Goal: Information Seeking & Learning: Learn about a topic

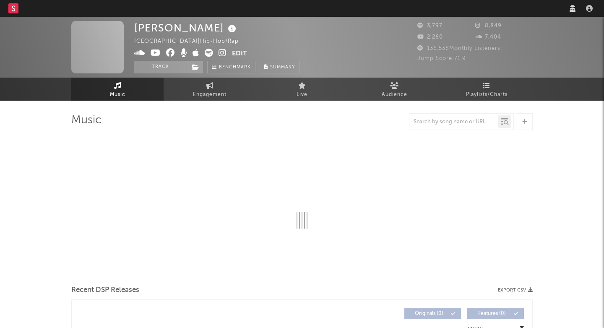
select select "recorded_music"
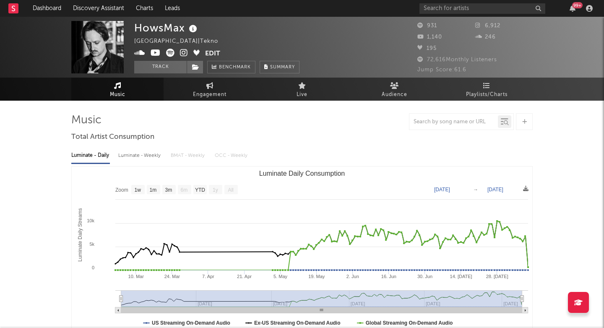
select select "1w"
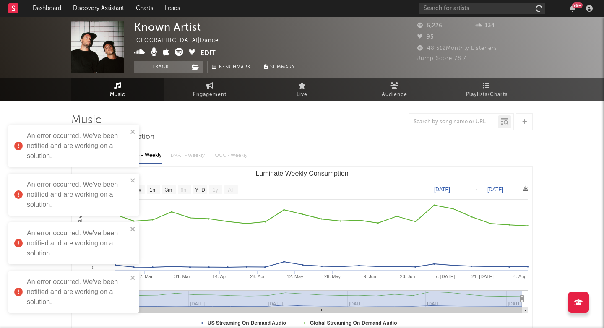
select select "1w"
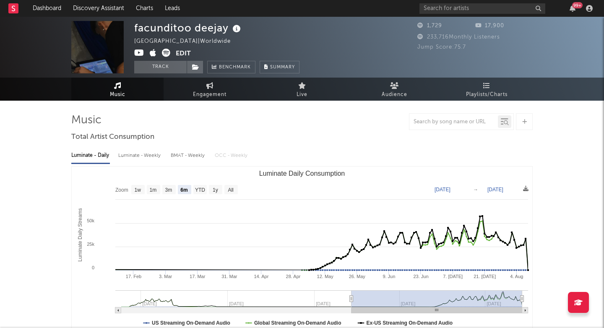
select select "6m"
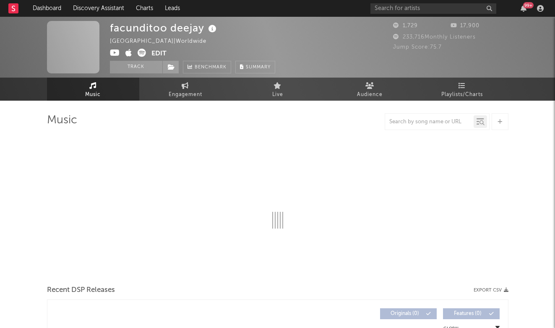
select select "recorded_music"
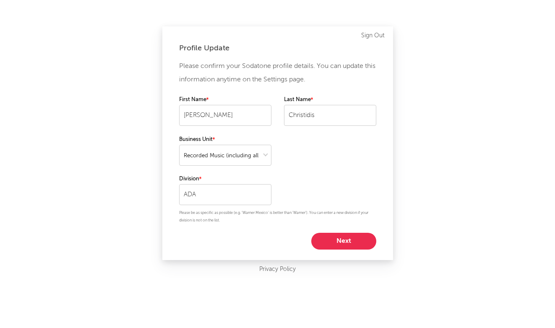
click at [333, 235] on button "Next" at bounding box center [343, 241] width 65 height 17
select select "other"
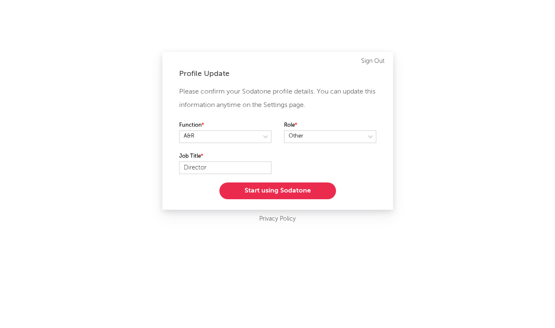
click at [277, 186] on button "Start using Sodatone" at bounding box center [277, 190] width 117 height 17
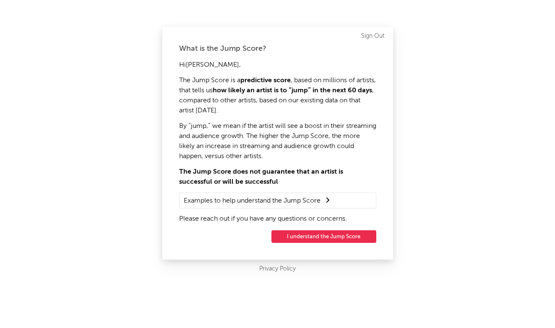
click at [292, 237] on button "I understand the Jump Score" at bounding box center [323, 236] width 105 height 13
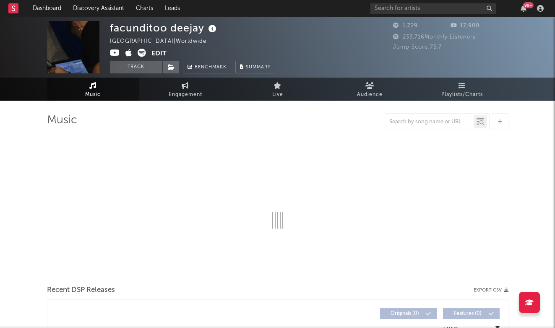
select select "6m"
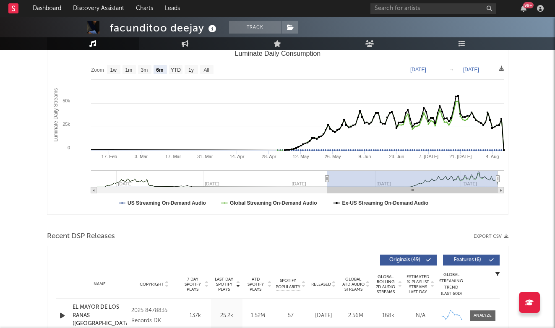
scroll to position [264, 0]
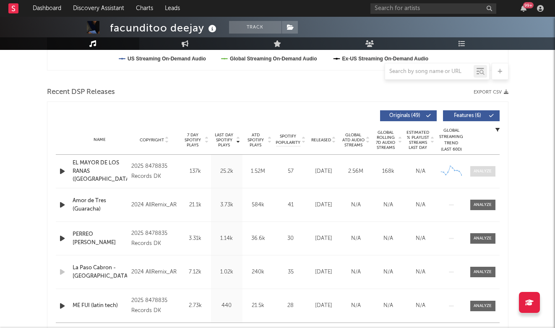
click at [494, 171] on span at bounding box center [482, 171] width 25 height 10
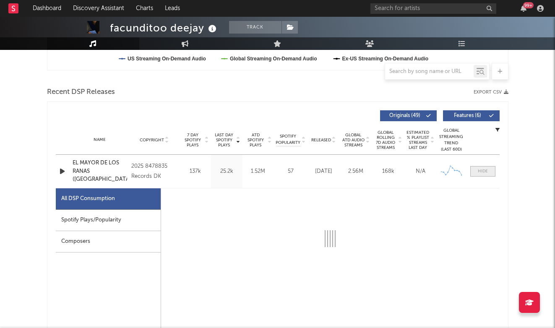
select select "1w"
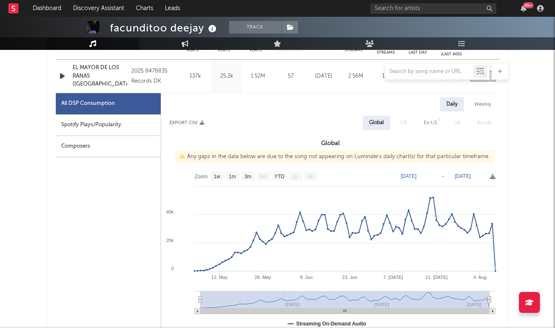
scroll to position [361, 0]
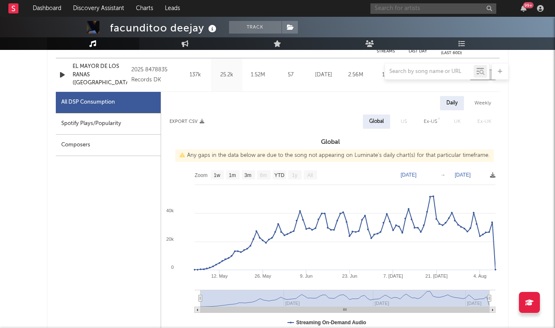
click at [429, 5] on input "text" at bounding box center [433, 8] width 126 height 10
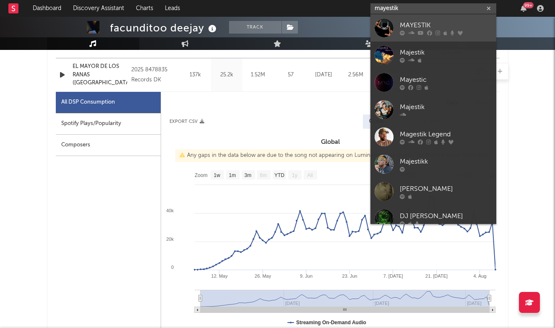
type input "mayestik"
click at [410, 22] on div "MAYESTIK" at bounding box center [445, 25] width 92 height 10
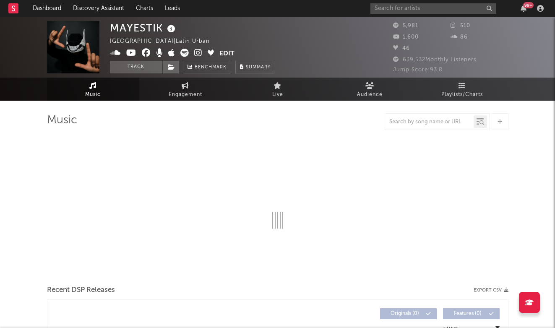
select select "1w"
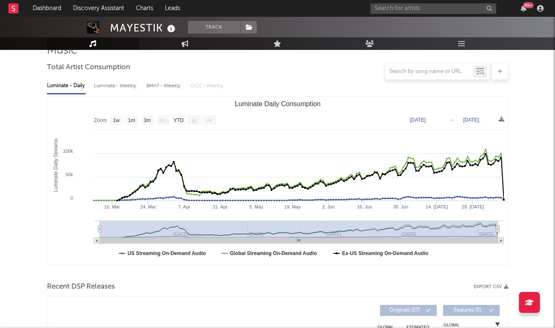
scroll to position [231, 0]
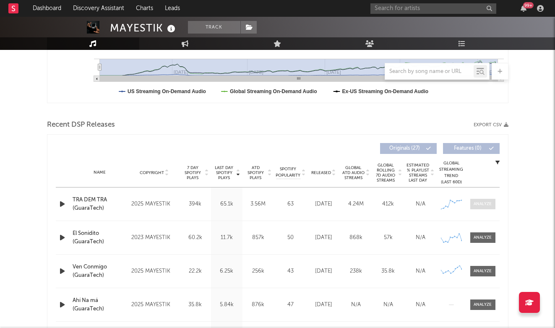
click at [485, 206] on div at bounding box center [482, 204] width 18 height 6
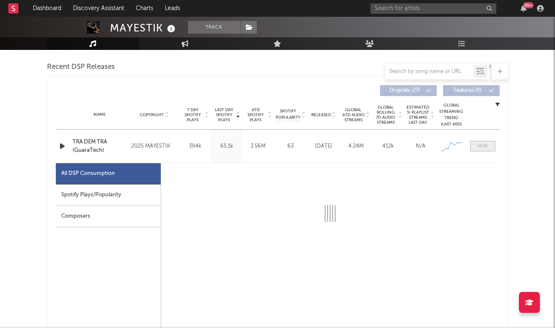
select select "1w"
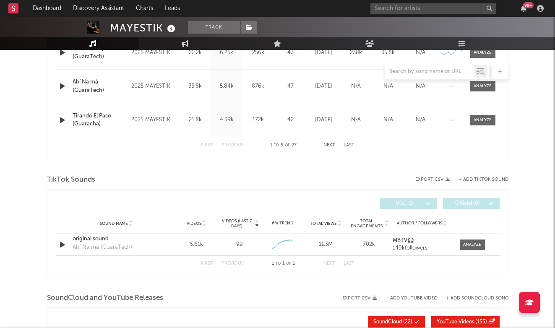
scroll to position [848, 0]
click at [102, 249] on div "Ahí Na má (GuaraTech)" at bounding box center [103, 247] width 60 height 8
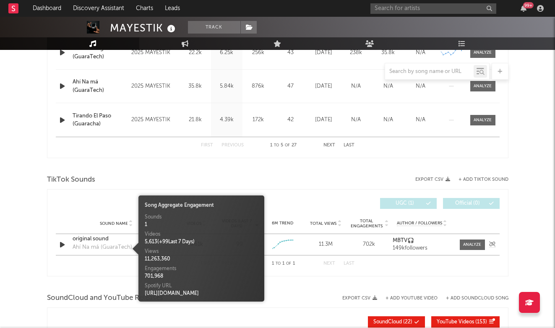
click at [92, 242] on div "original sound" at bounding box center [117, 239] width 88 height 8
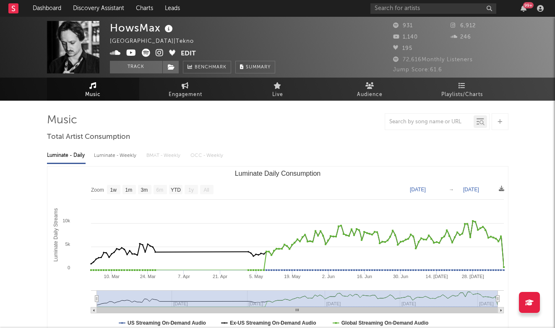
select select "1w"
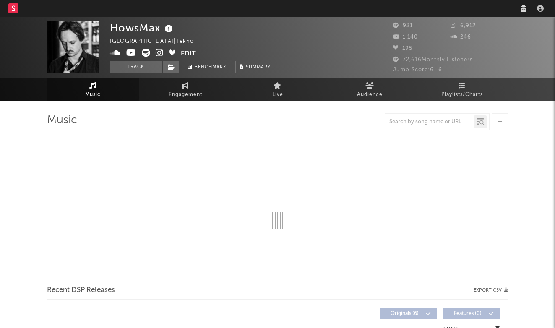
select select "recorded_music"
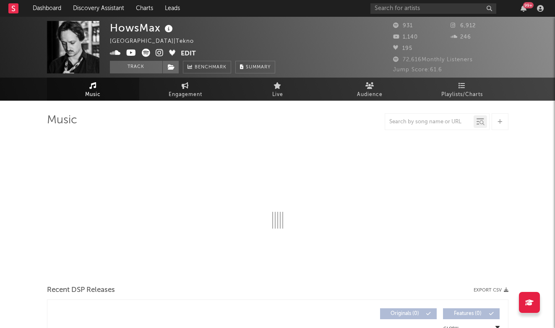
select select "1w"
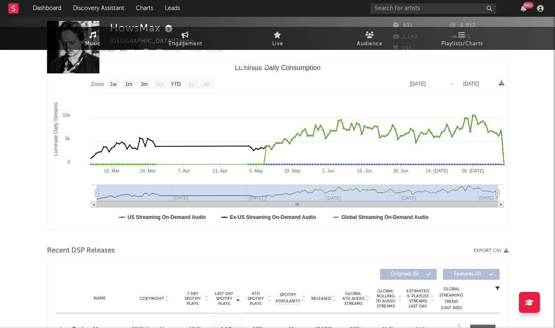
scroll to position [312, 0]
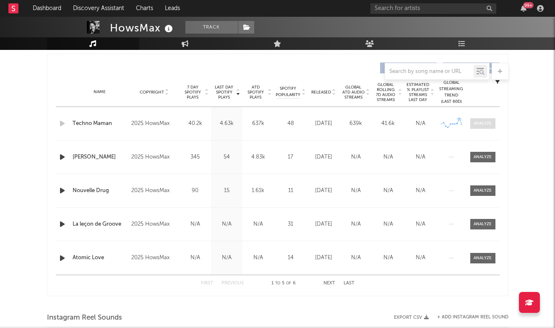
click at [492, 127] on span at bounding box center [482, 123] width 25 height 10
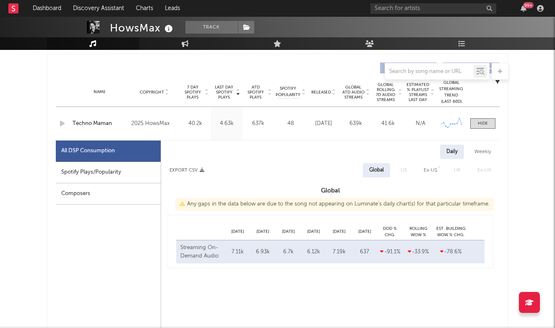
select select "1w"
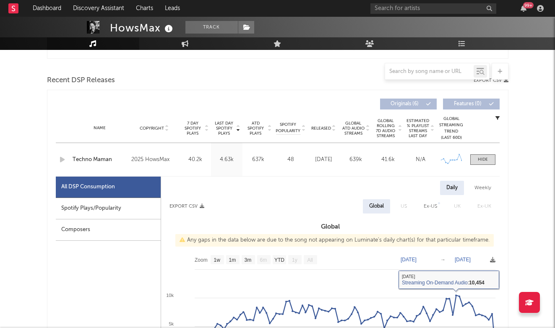
scroll to position [156, 0]
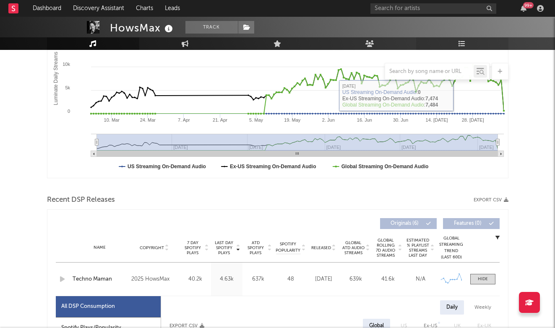
click at [456, 47] on link "Playlists/Charts" at bounding box center [462, 43] width 92 height 13
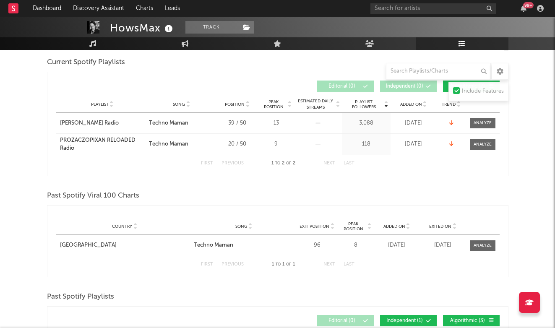
scroll to position [121, 0]
click at [487, 246] on div at bounding box center [482, 245] width 18 height 6
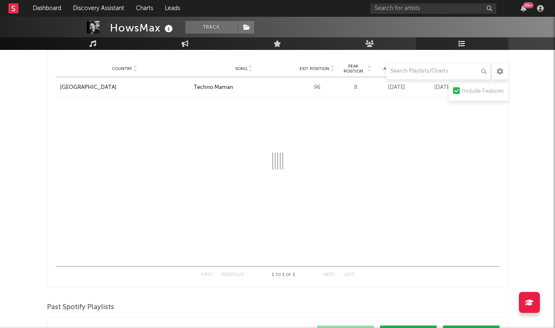
scroll to position [280, 0]
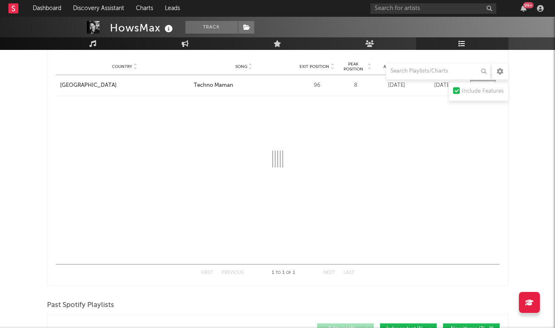
select select "1w"
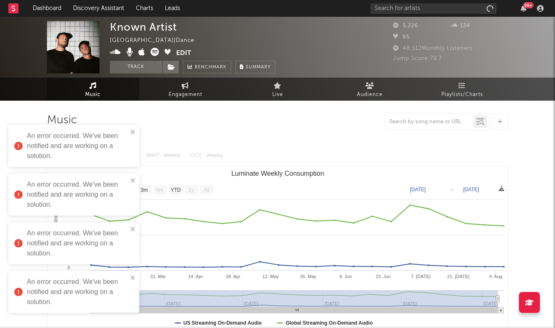
select select "1w"
